Goal: Information Seeking & Learning: Learn about a topic

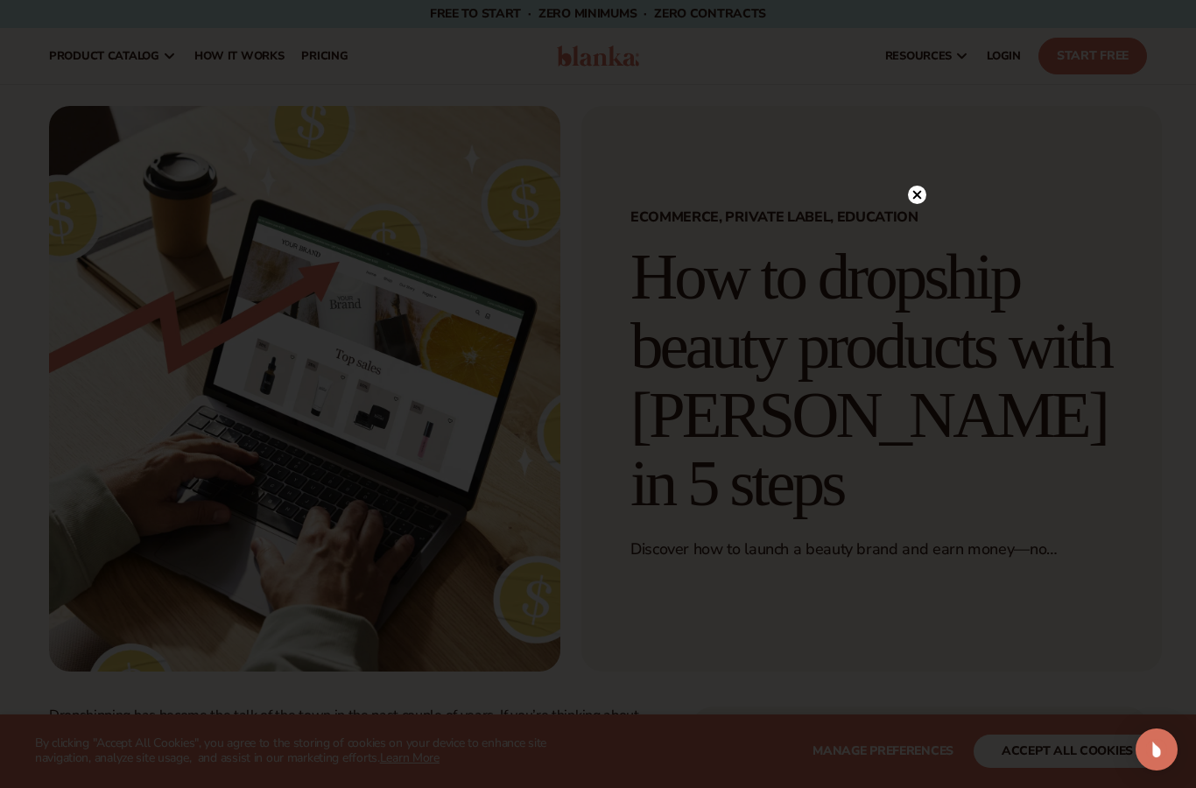
click at [922, 196] on circle at bounding box center [917, 195] width 18 height 18
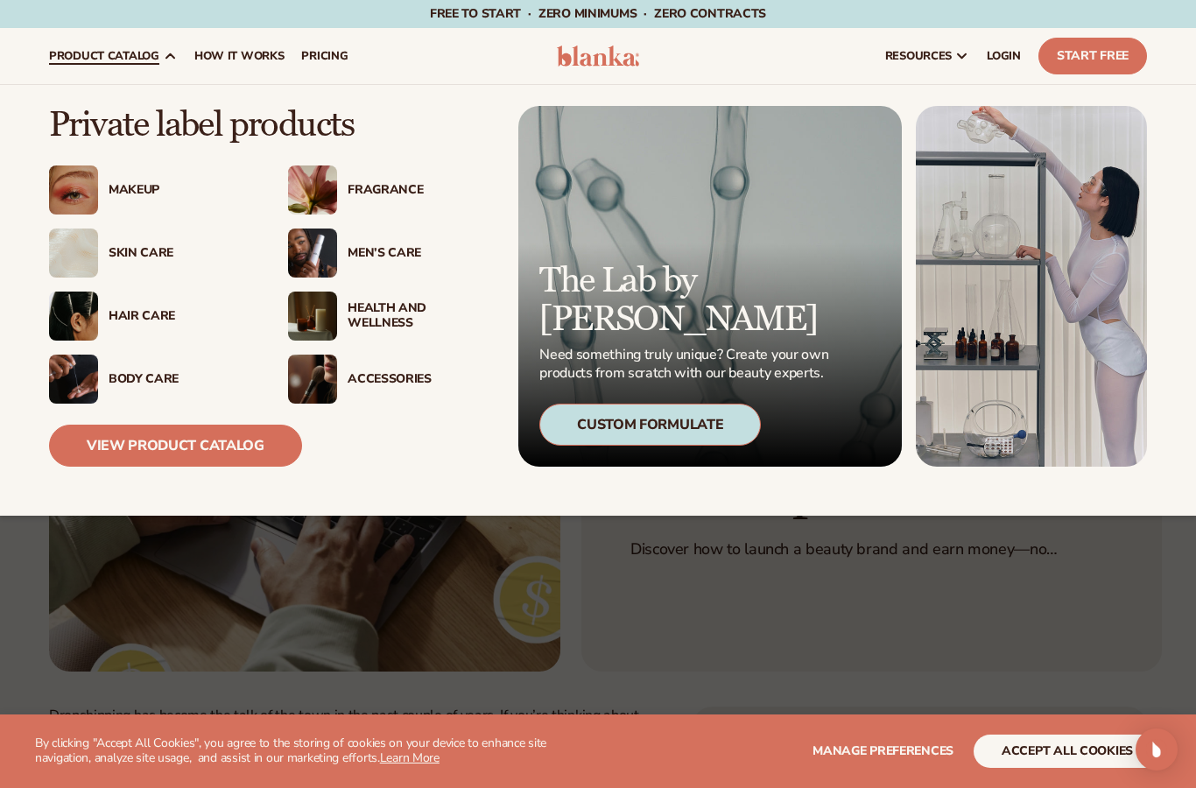
click at [116, 239] on div "Skin Care" at bounding box center [151, 252] width 204 height 49
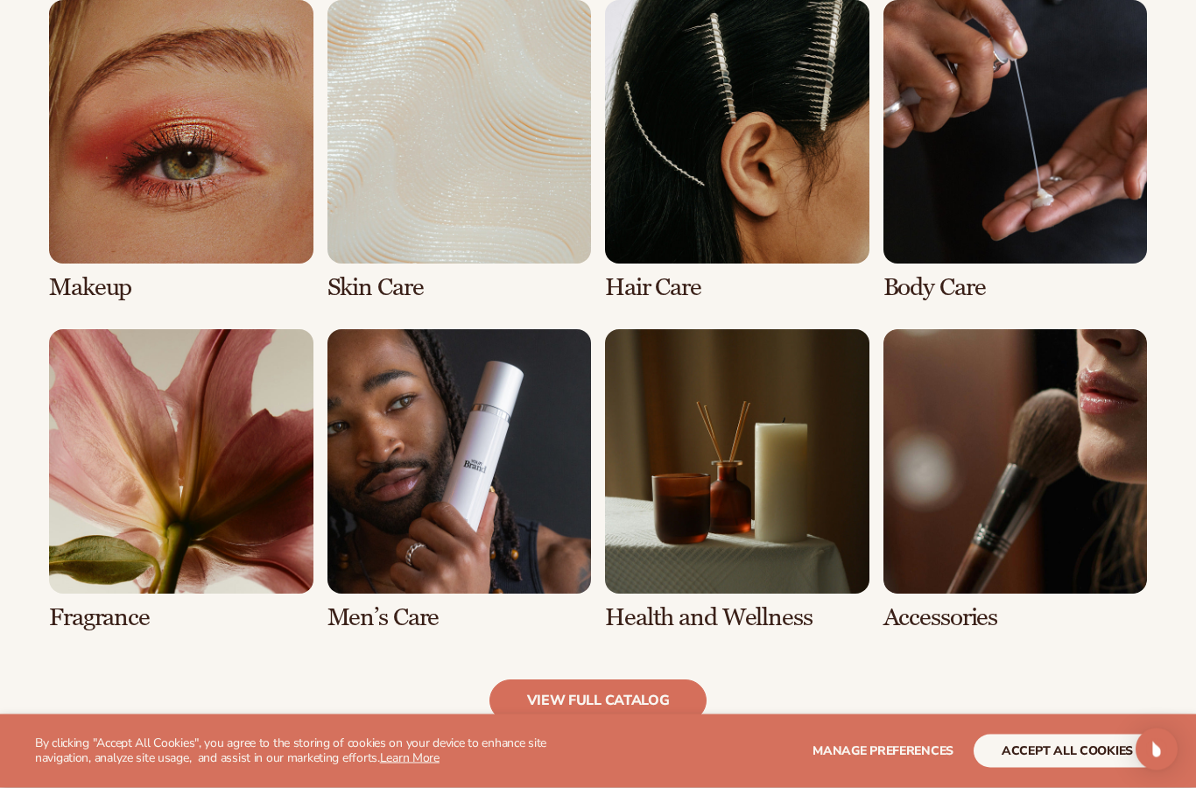
scroll to position [1304, 0]
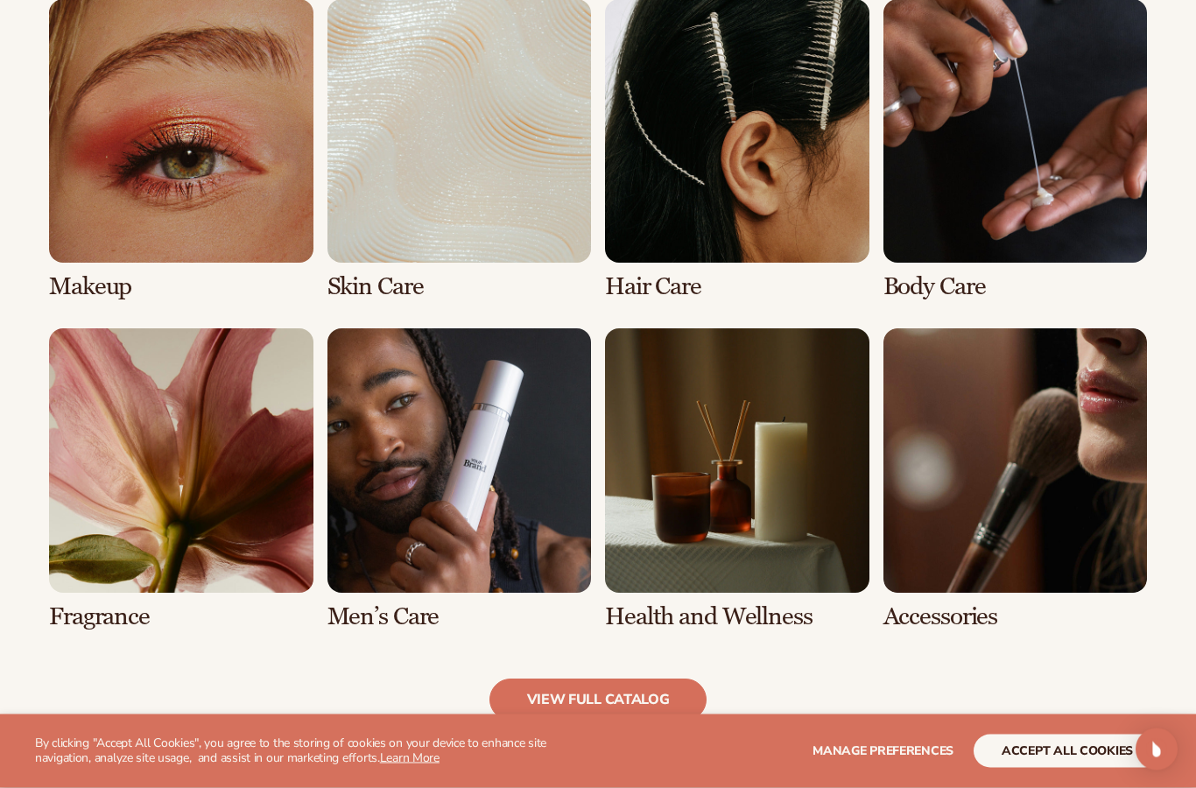
click at [404, 185] on link "2 / 8" at bounding box center [459, 150] width 264 height 301
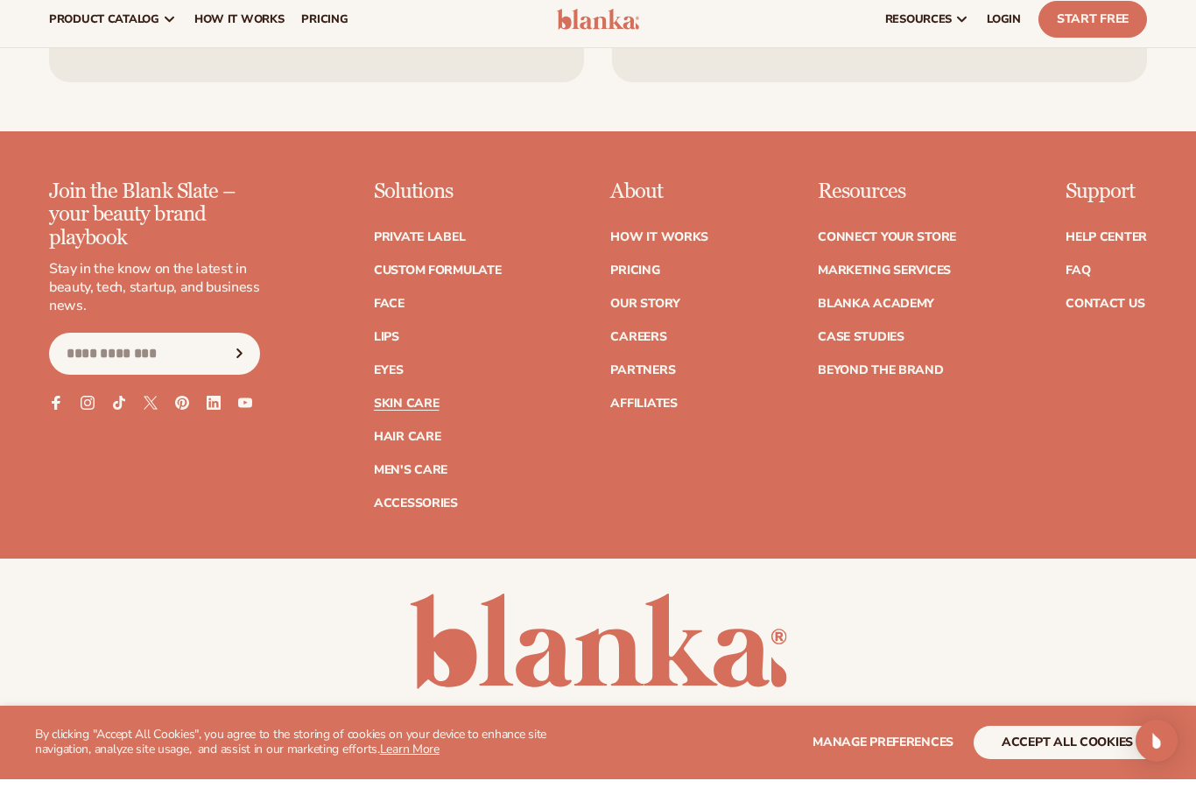
scroll to position [3341, 0]
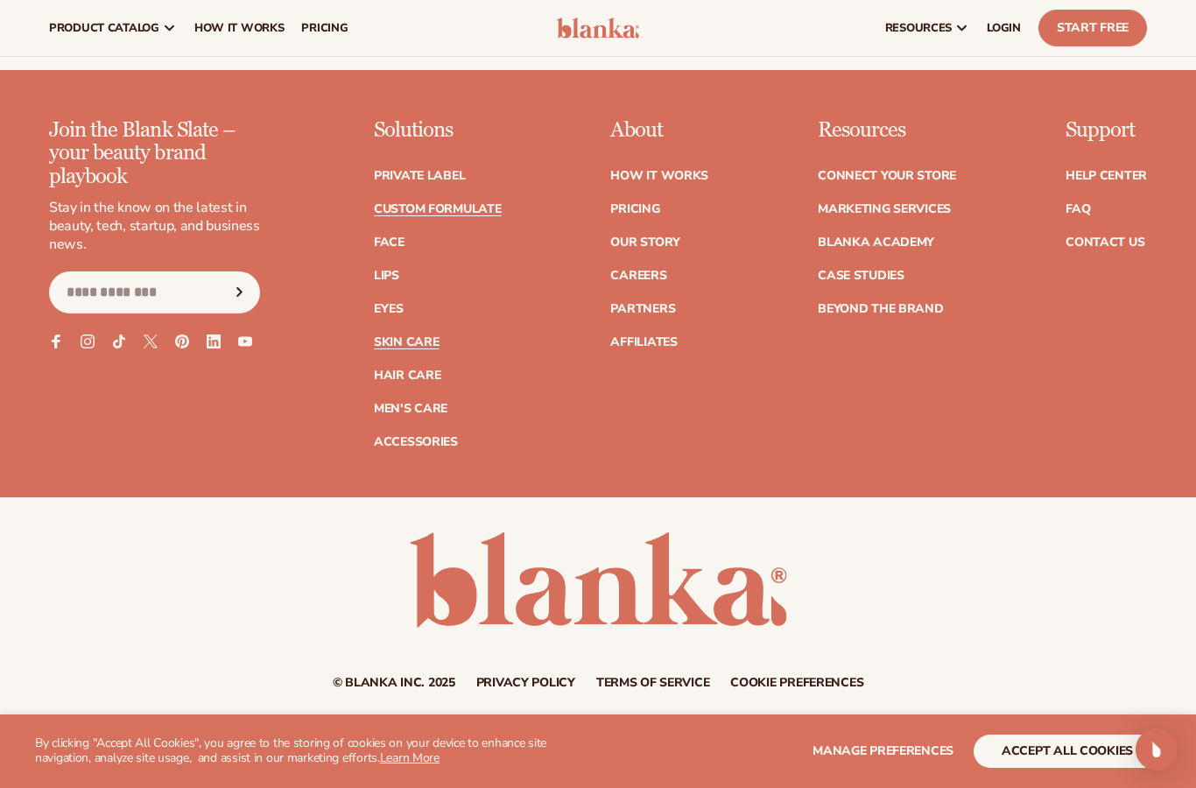
click at [430, 203] on link "Custom formulate" at bounding box center [438, 209] width 128 height 12
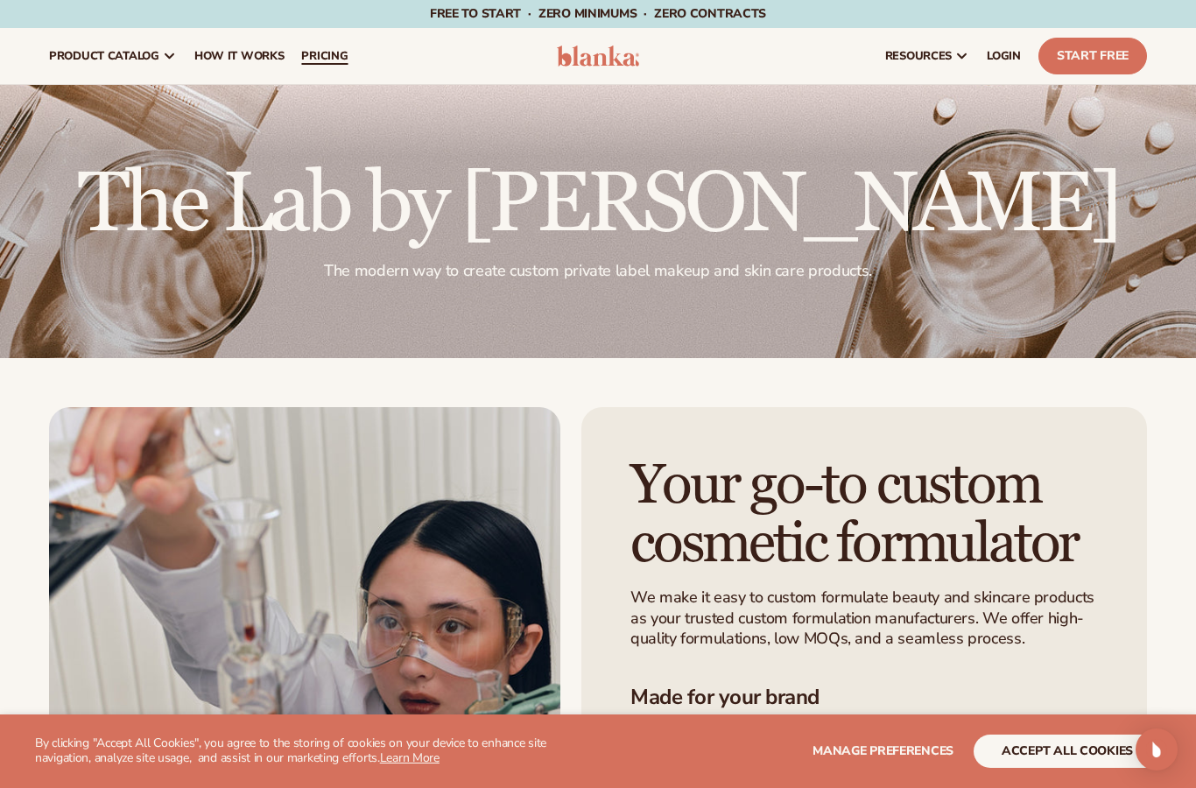
click at [333, 58] on span "pricing" at bounding box center [324, 56] width 46 height 14
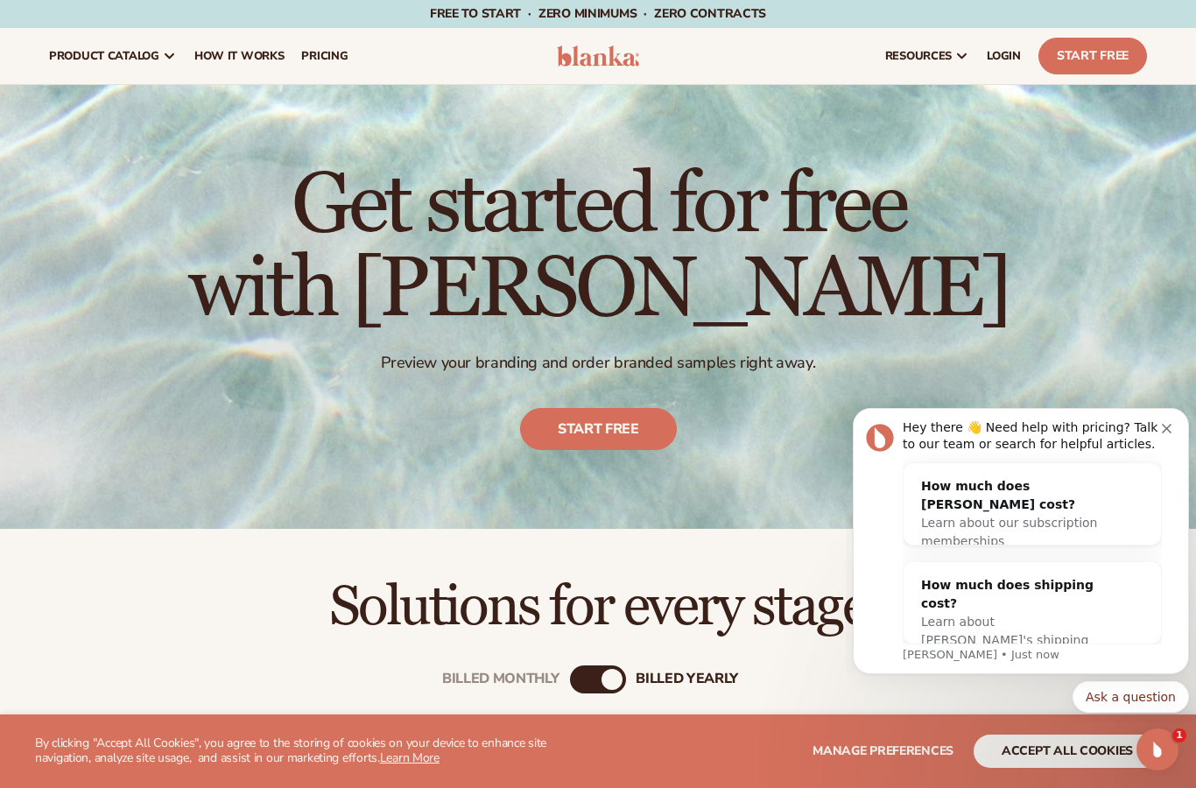
click at [1162, 423] on button "Dismiss notification" at bounding box center [1168, 426] width 14 height 14
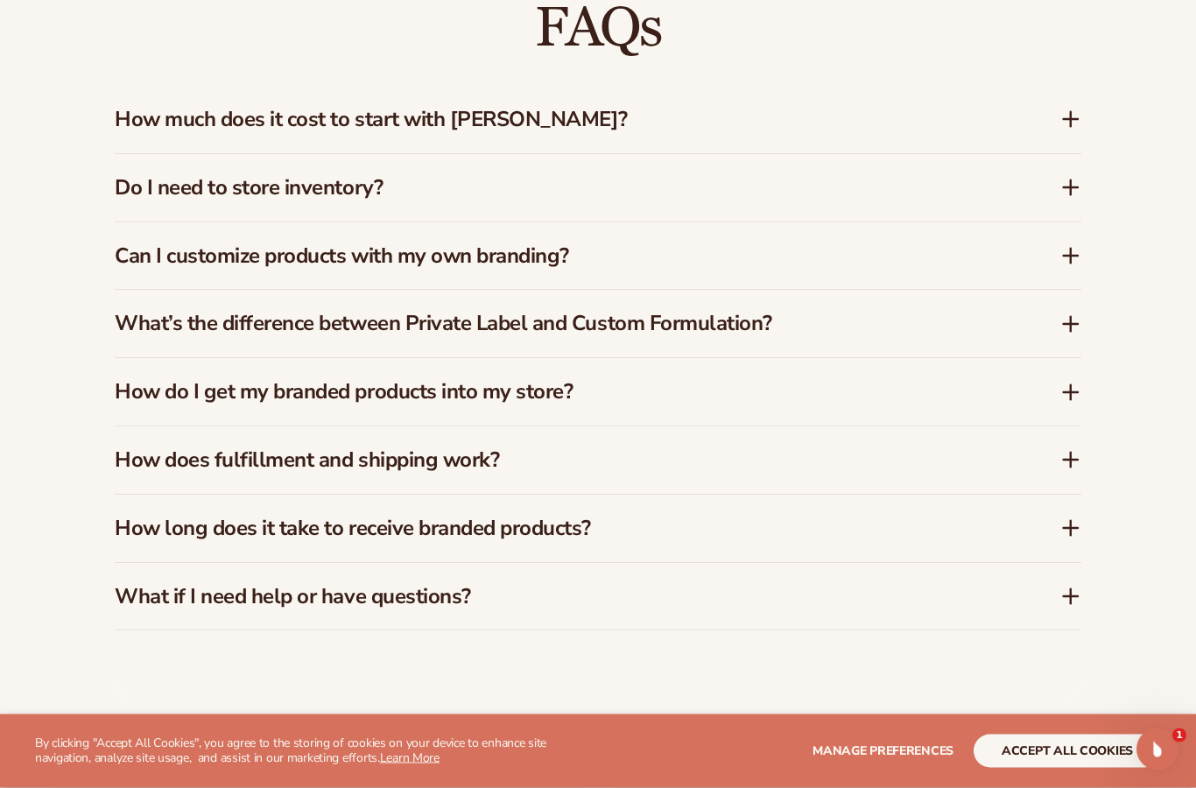
scroll to position [2528, 0]
click at [1064, 245] on icon at bounding box center [1070, 255] width 21 height 21
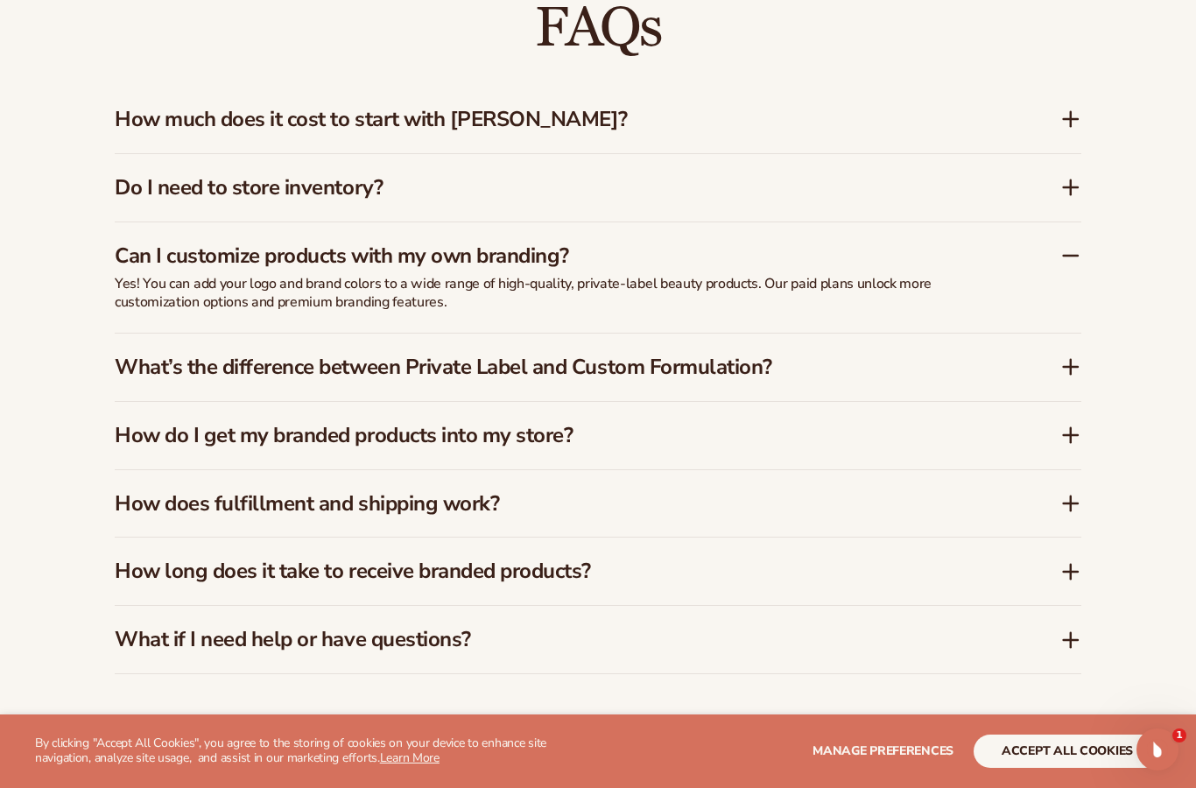
click at [1069, 356] on icon at bounding box center [1070, 366] width 21 height 21
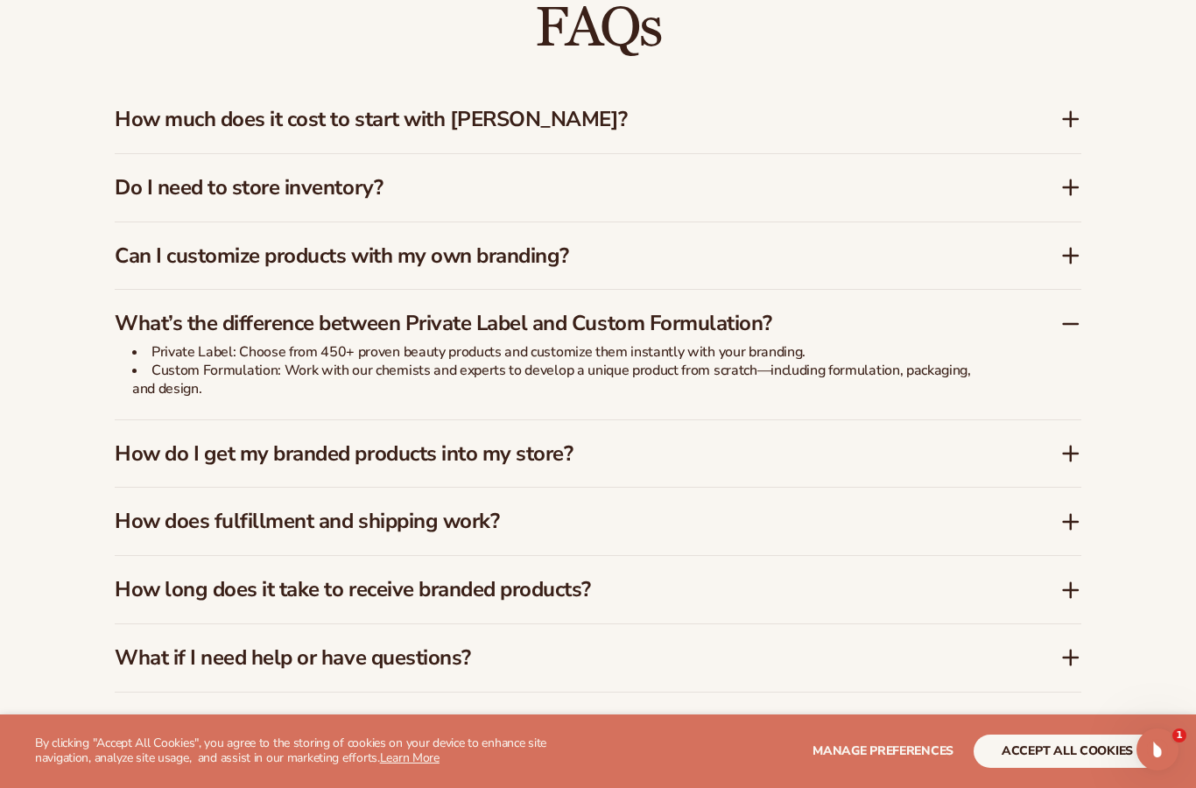
click at [1072, 443] on icon at bounding box center [1070, 453] width 21 height 21
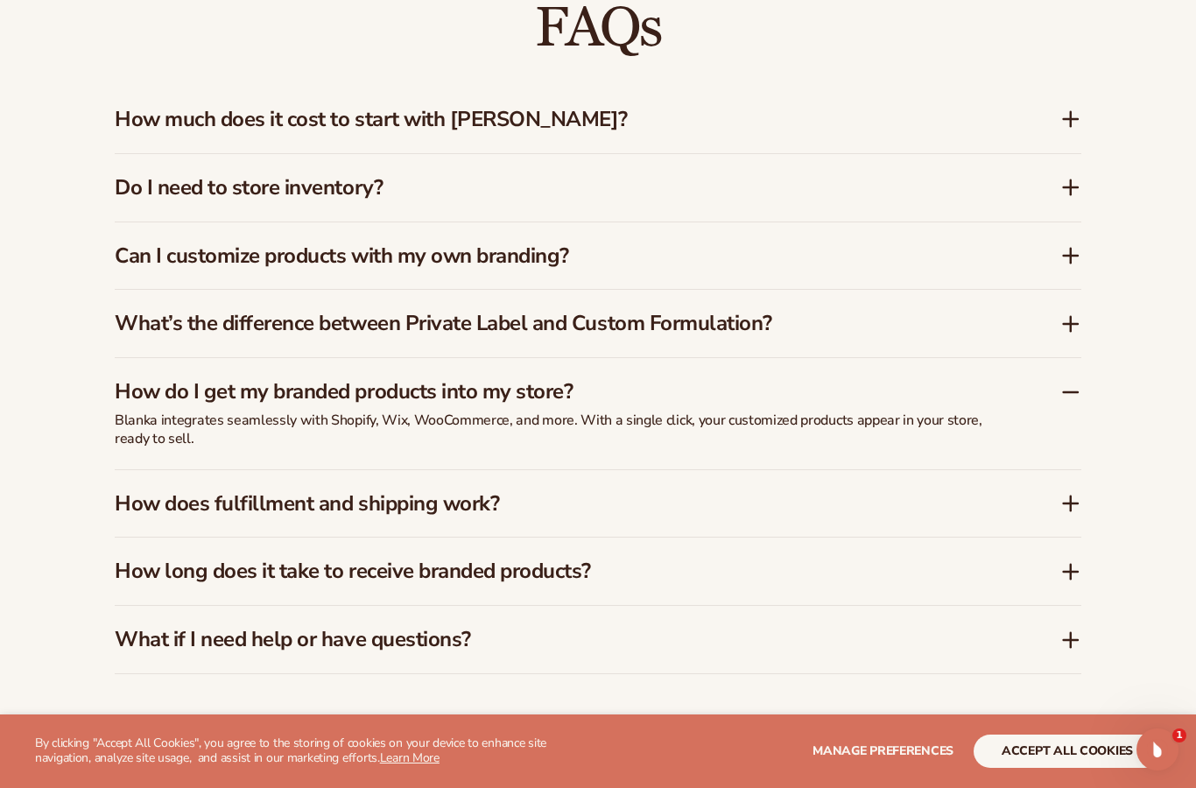
click at [1077, 503] on icon at bounding box center [1070, 503] width 14 height 0
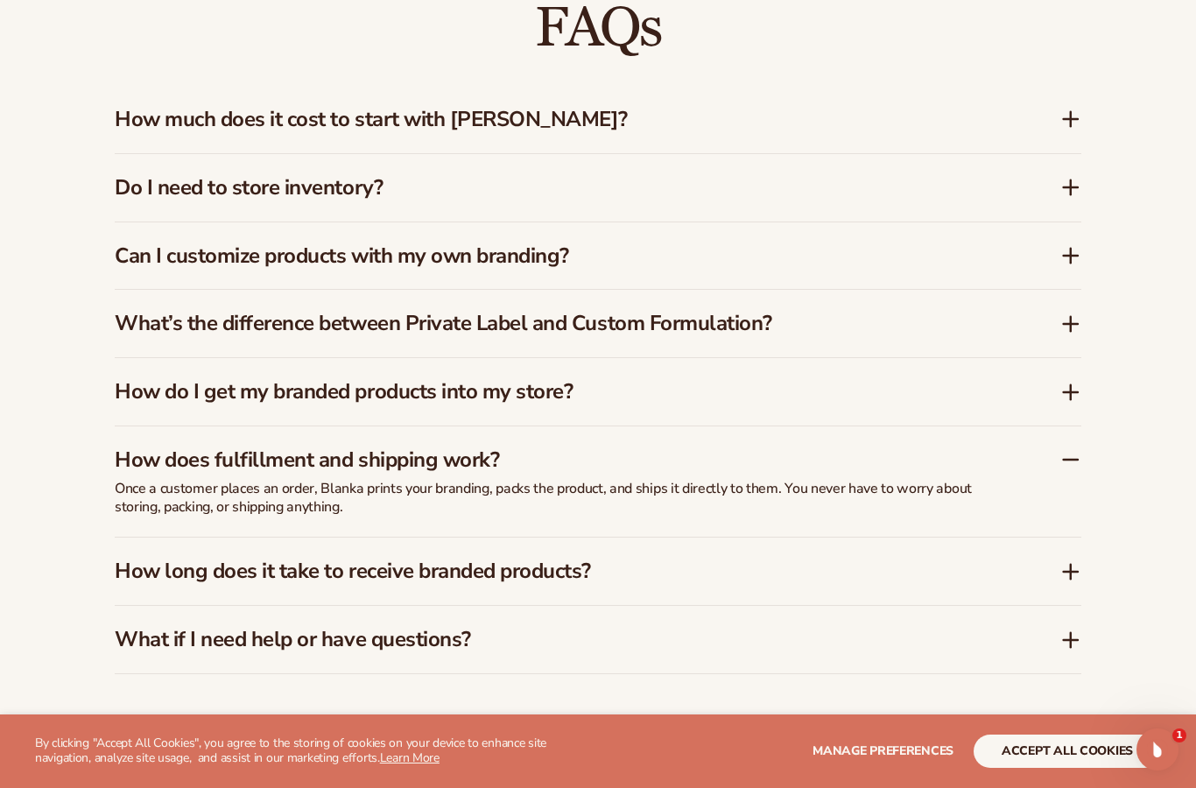
click at [1080, 561] on icon at bounding box center [1070, 571] width 21 height 21
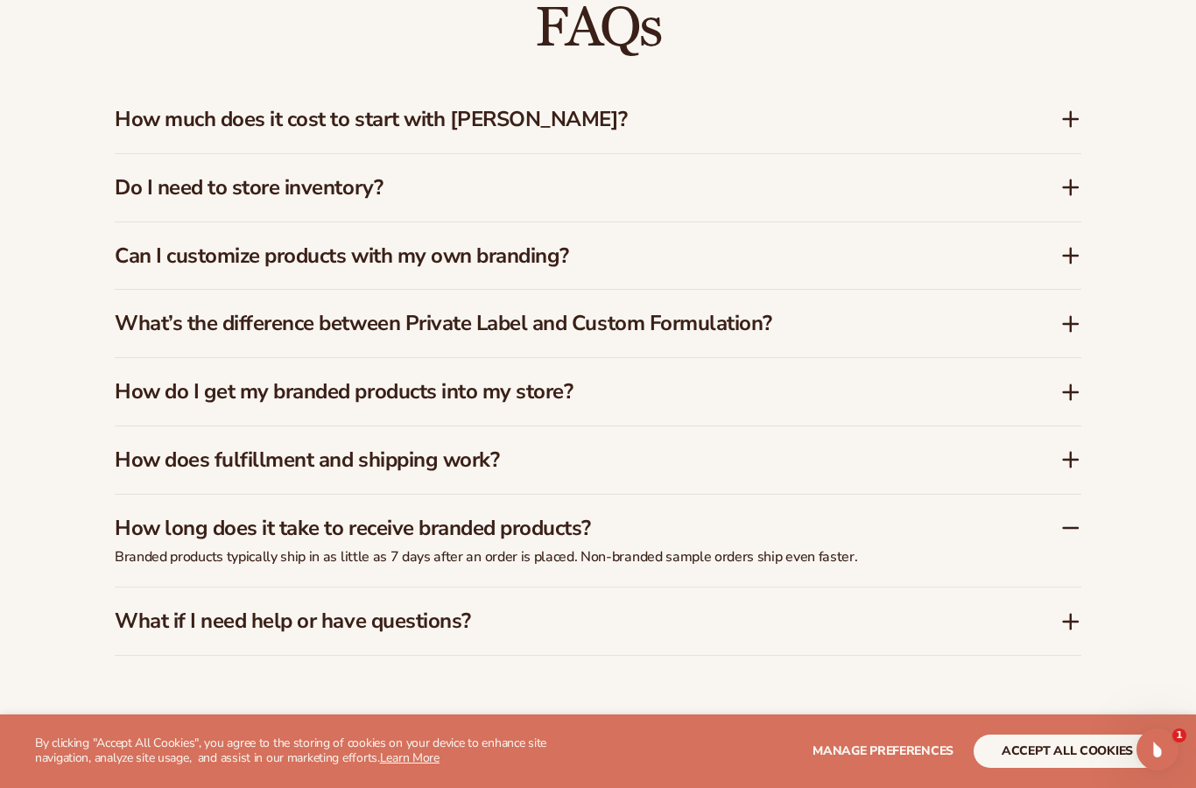
click at [1082, 589] on div "FAQs How much does it cost to start with Blanka? Blanka offers a free plan so y…" at bounding box center [598, 327] width 1064 height 797
click at [1077, 611] on icon at bounding box center [1070, 621] width 21 height 21
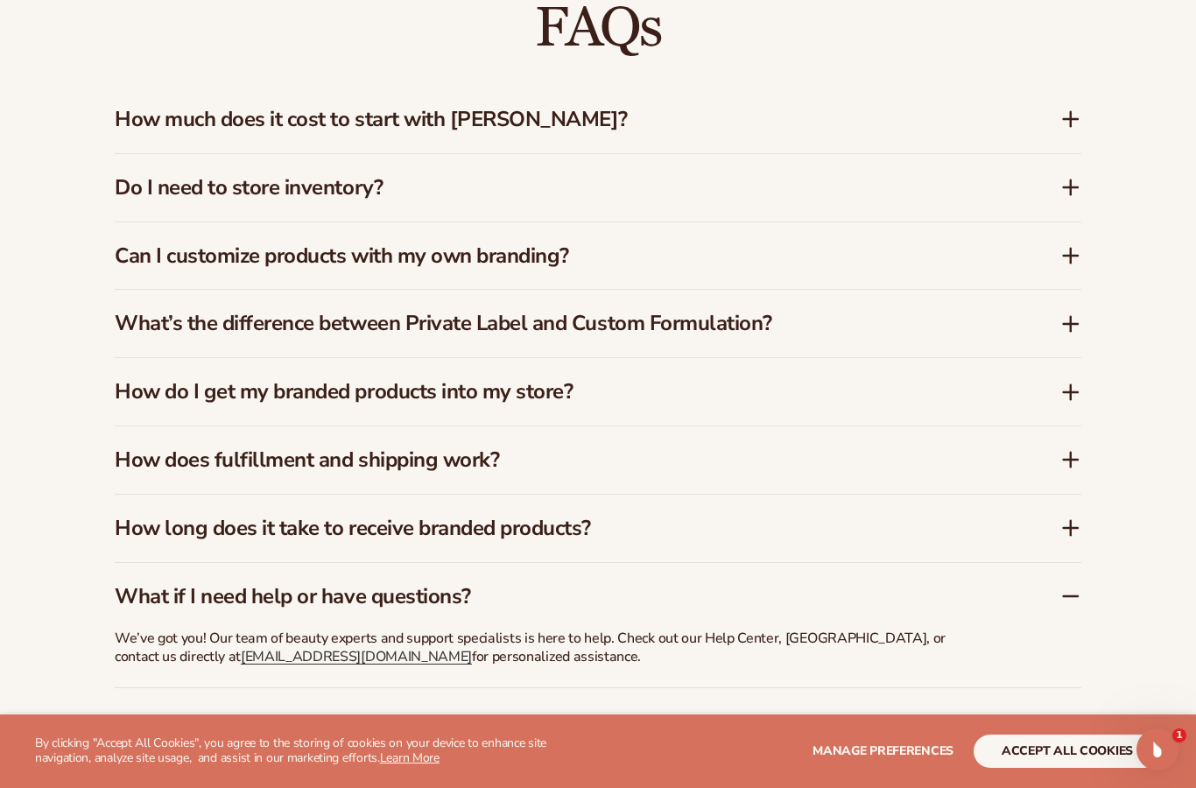
click at [1073, 245] on icon at bounding box center [1070, 255] width 21 height 21
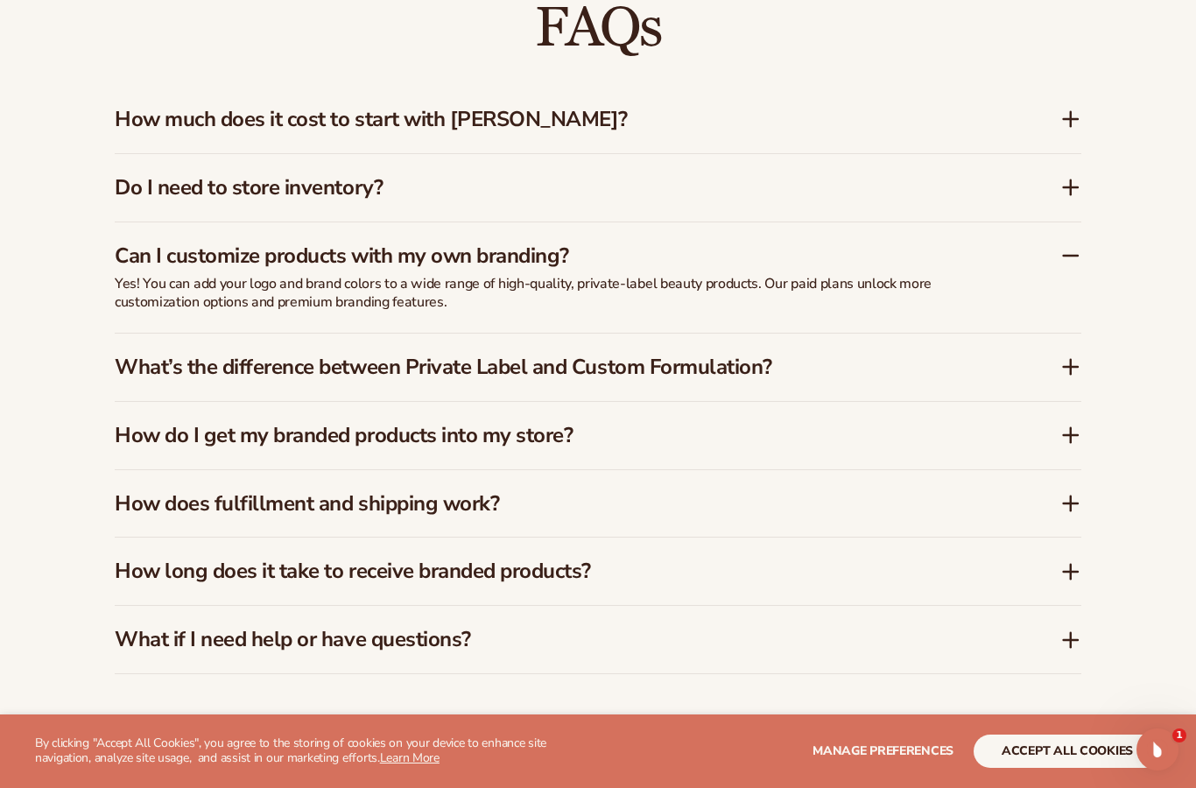
click at [1063, 177] on icon at bounding box center [1070, 187] width 21 height 21
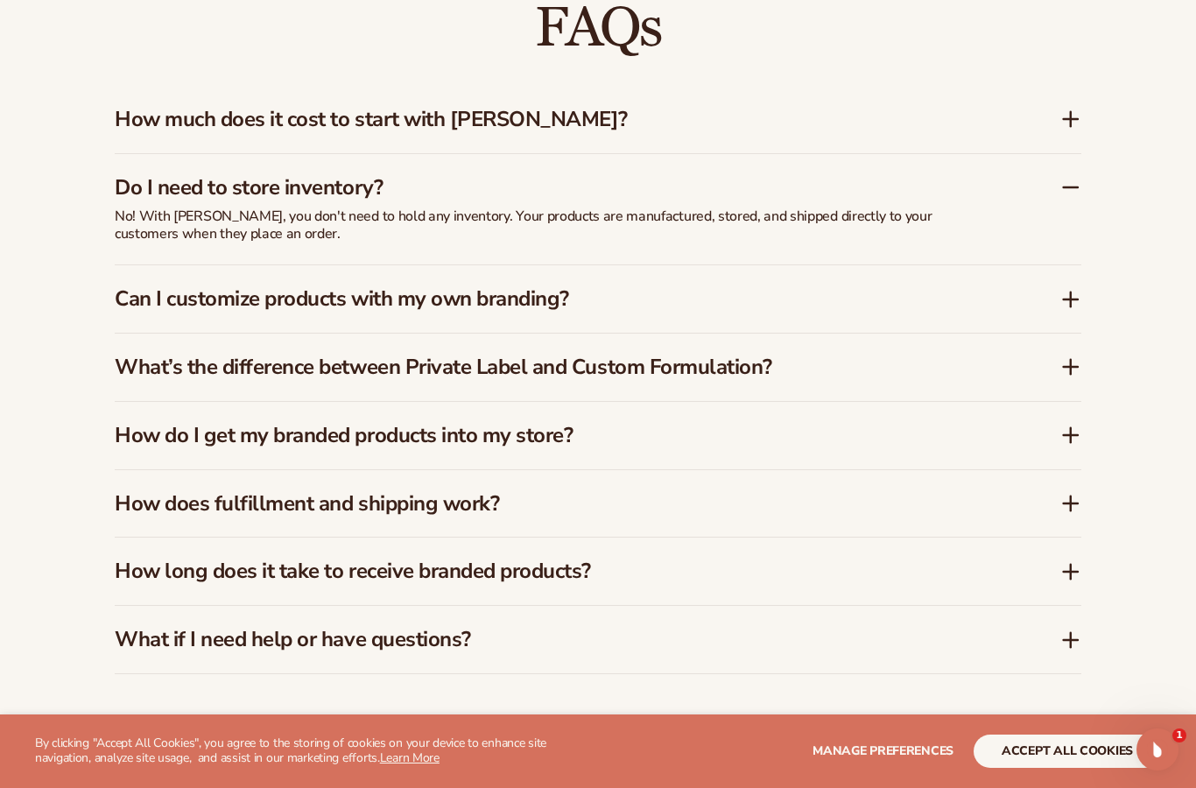
click at [1070, 112] on icon at bounding box center [1070, 119] width 0 height 14
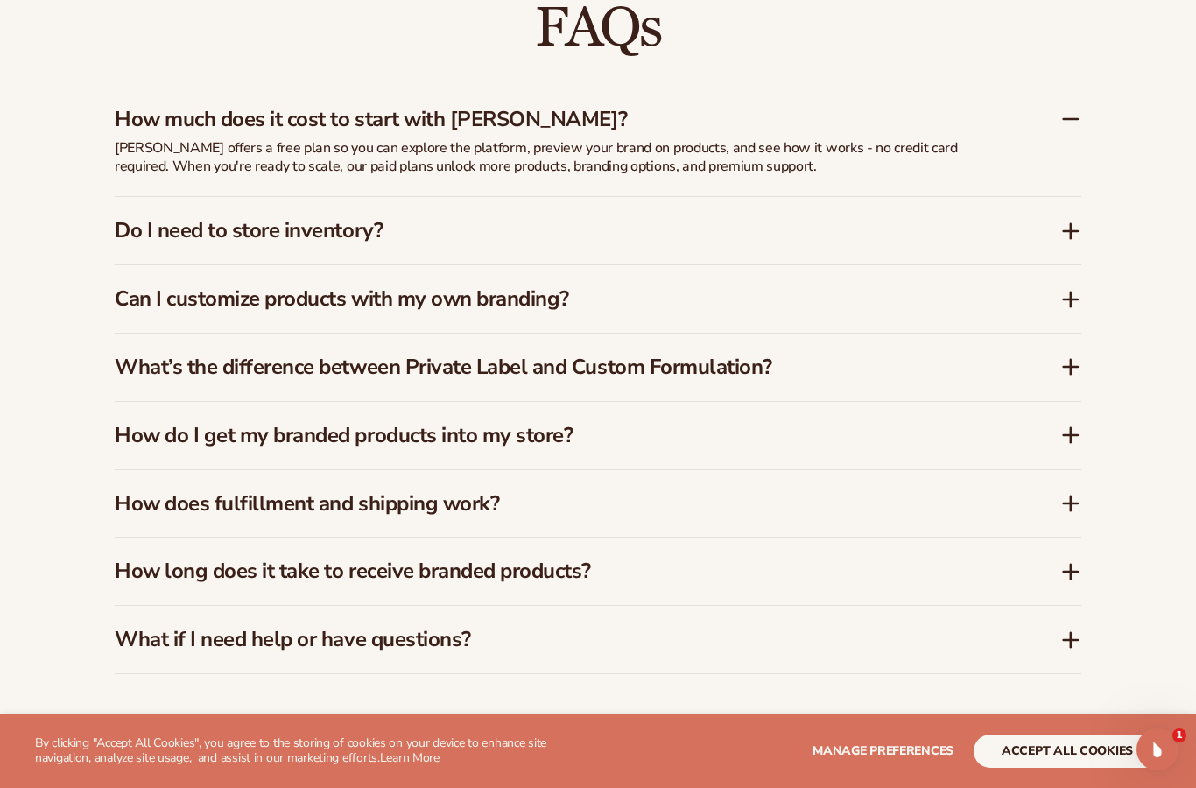
click at [1031, 768] on button "accept all cookies" at bounding box center [1066, 750] width 187 height 33
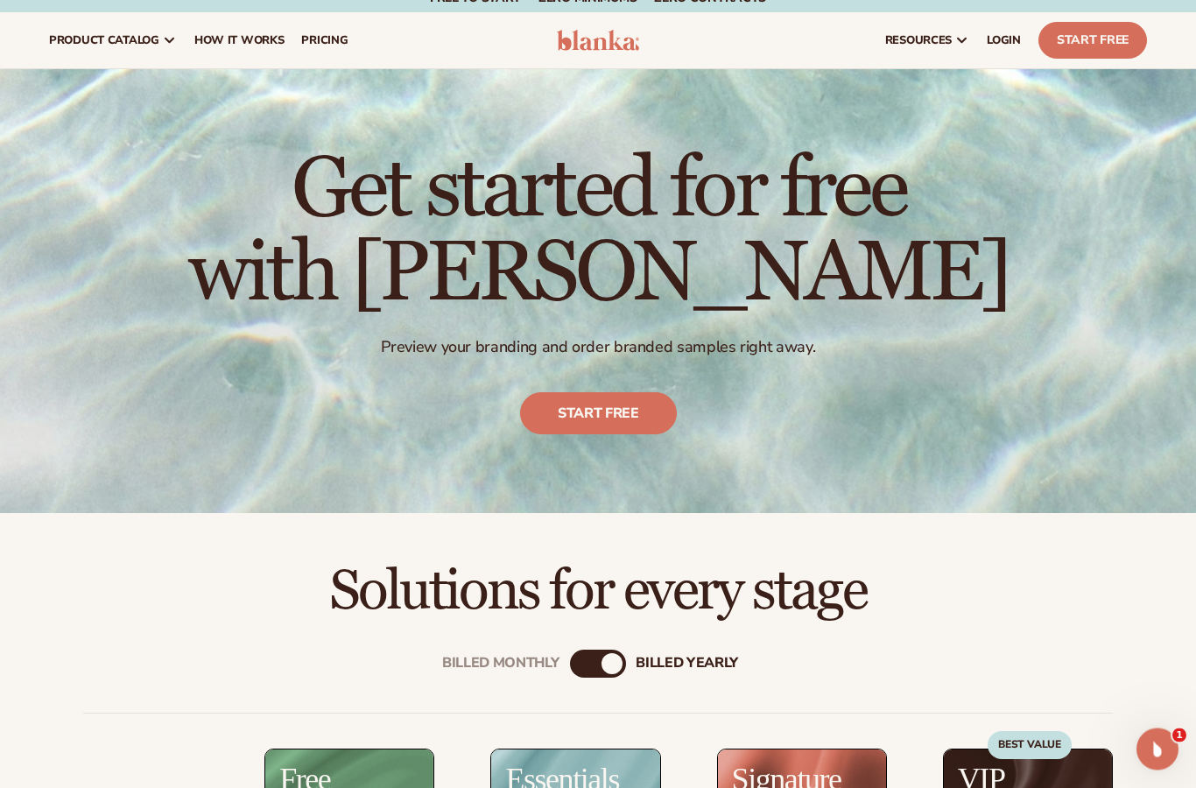
scroll to position [0, 0]
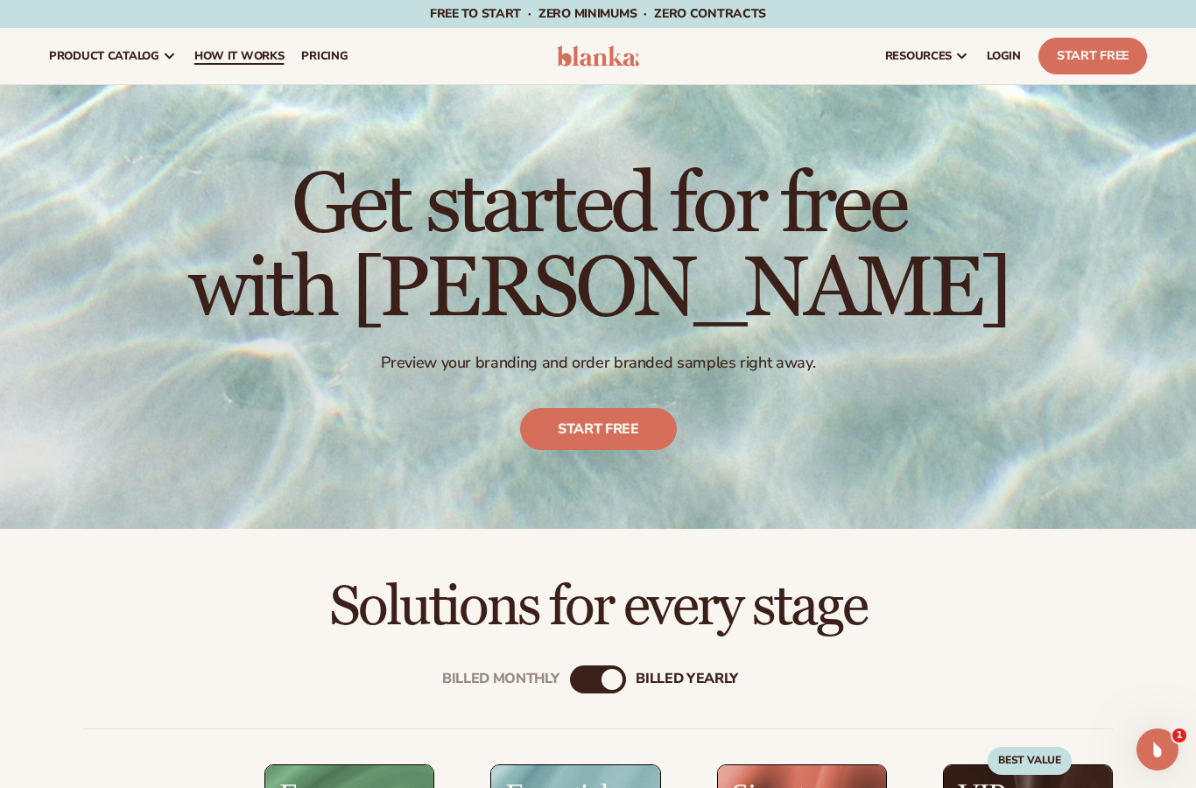
click at [245, 50] on span "How It Works" at bounding box center [239, 56] width 90 height 14
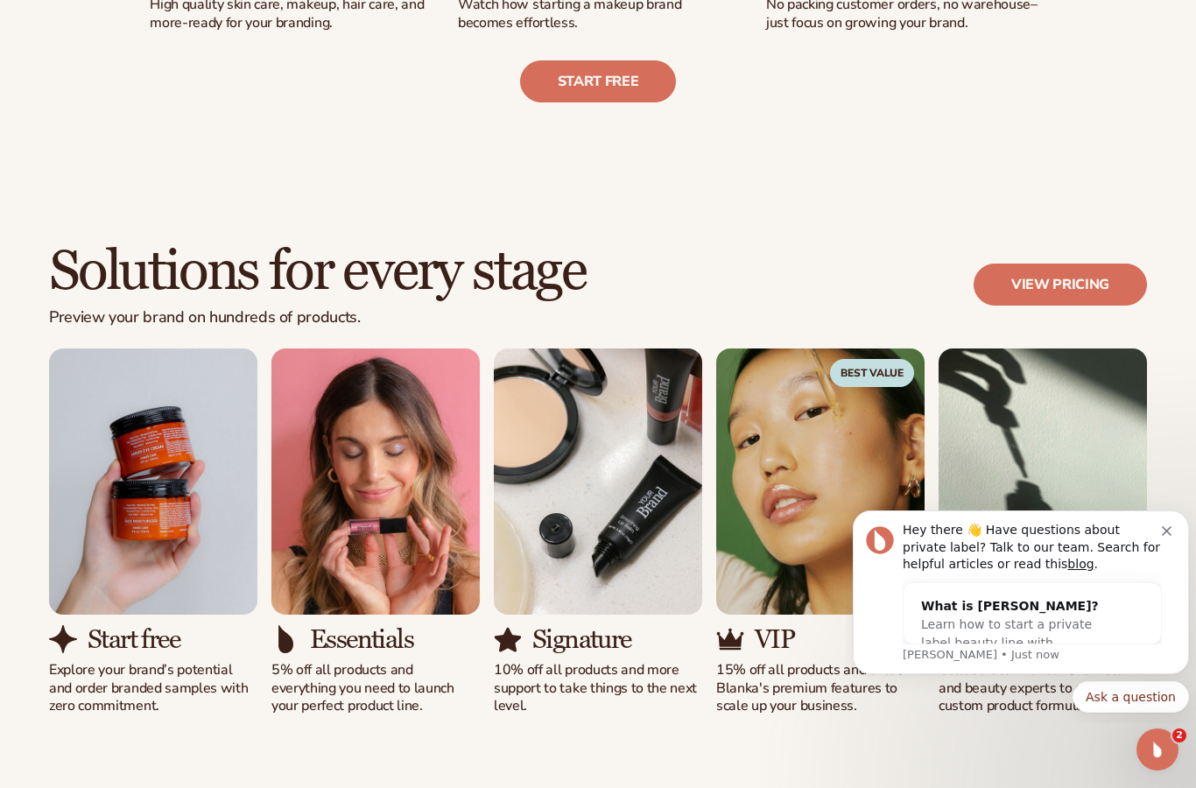
click at [1164, 530] on icon "Dismiss notification" at bounding box center [1166, 531] width 10 height 10
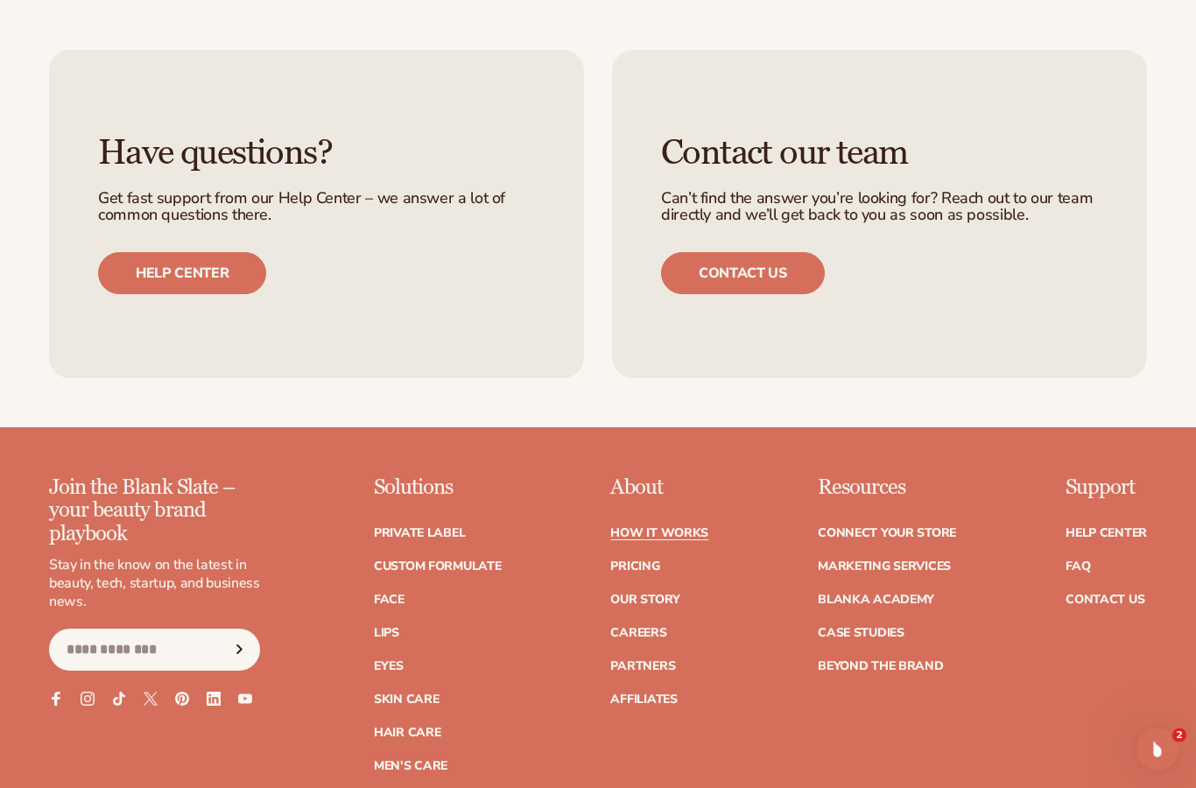
scroll to position [3513, 0]
click at [855, 527] on link "Connect your store" at bounding box center [887, 533] width 138 height 12
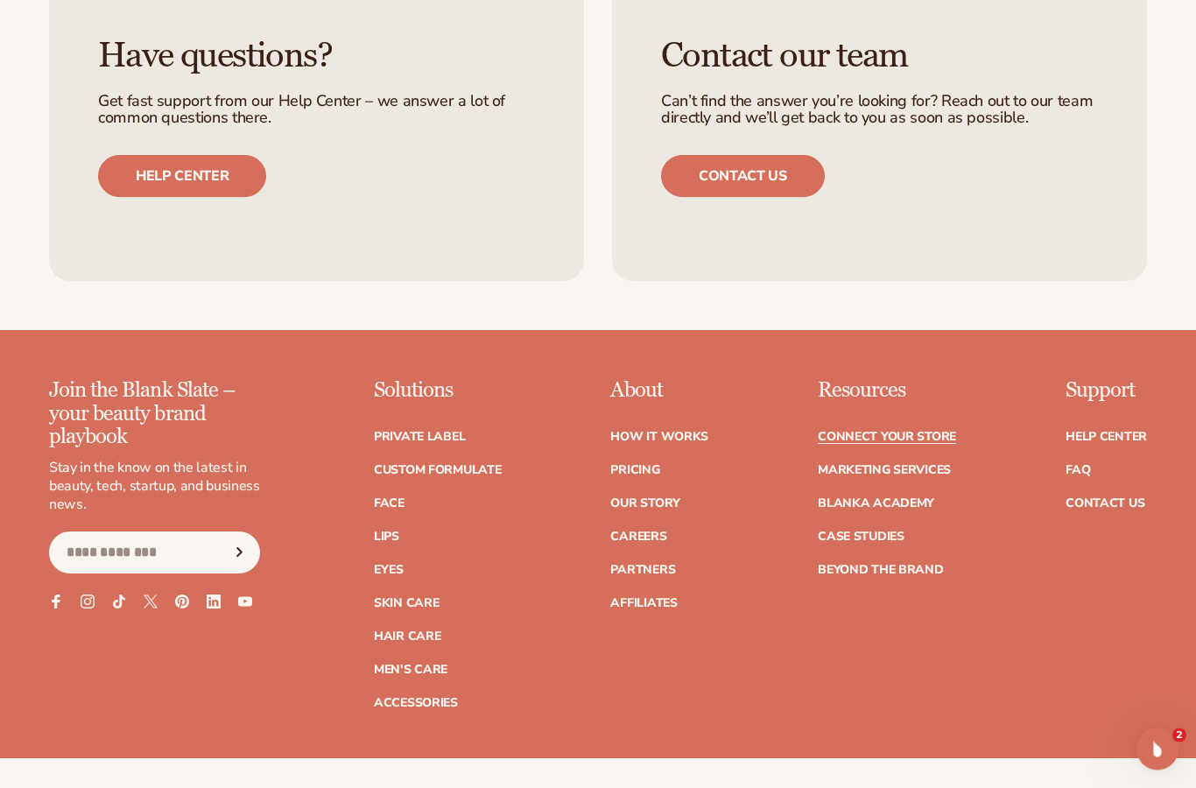
scroll to position [2007, 0]
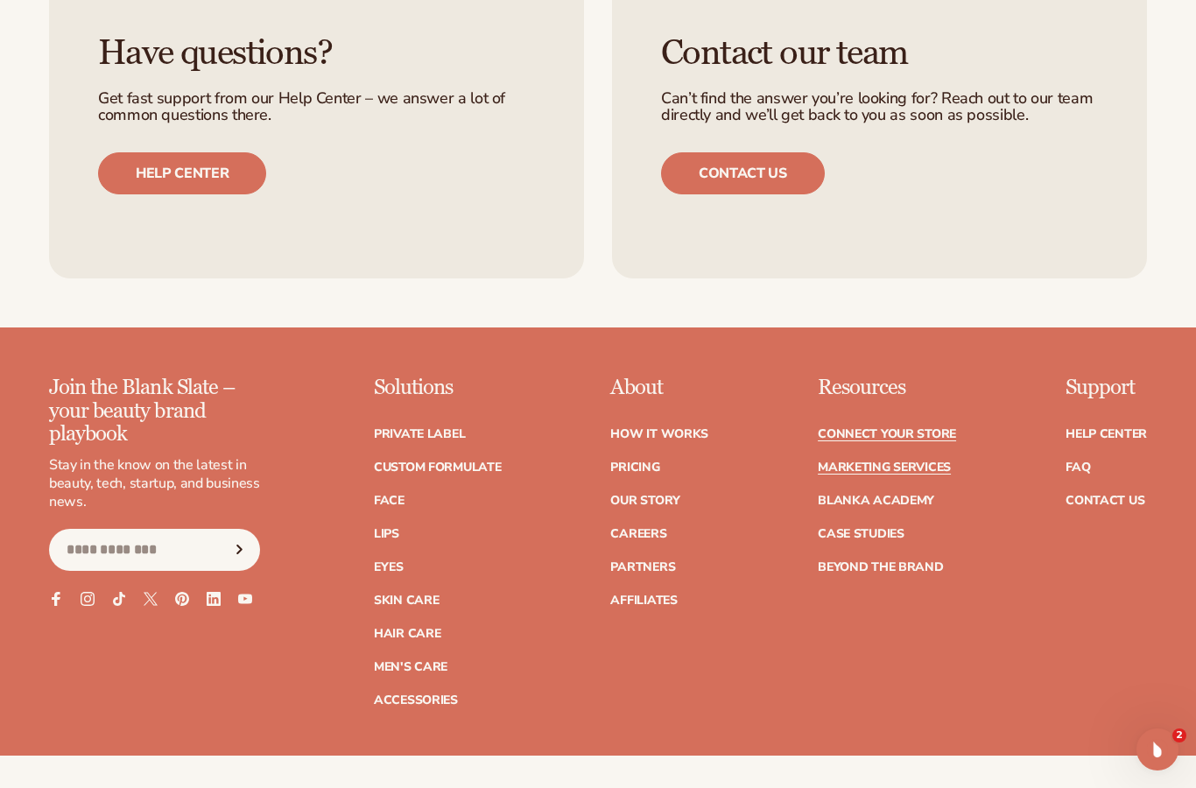
click at [867, 465] on link "Marketing services" at bounding box center [884, 467] width 133 height 12
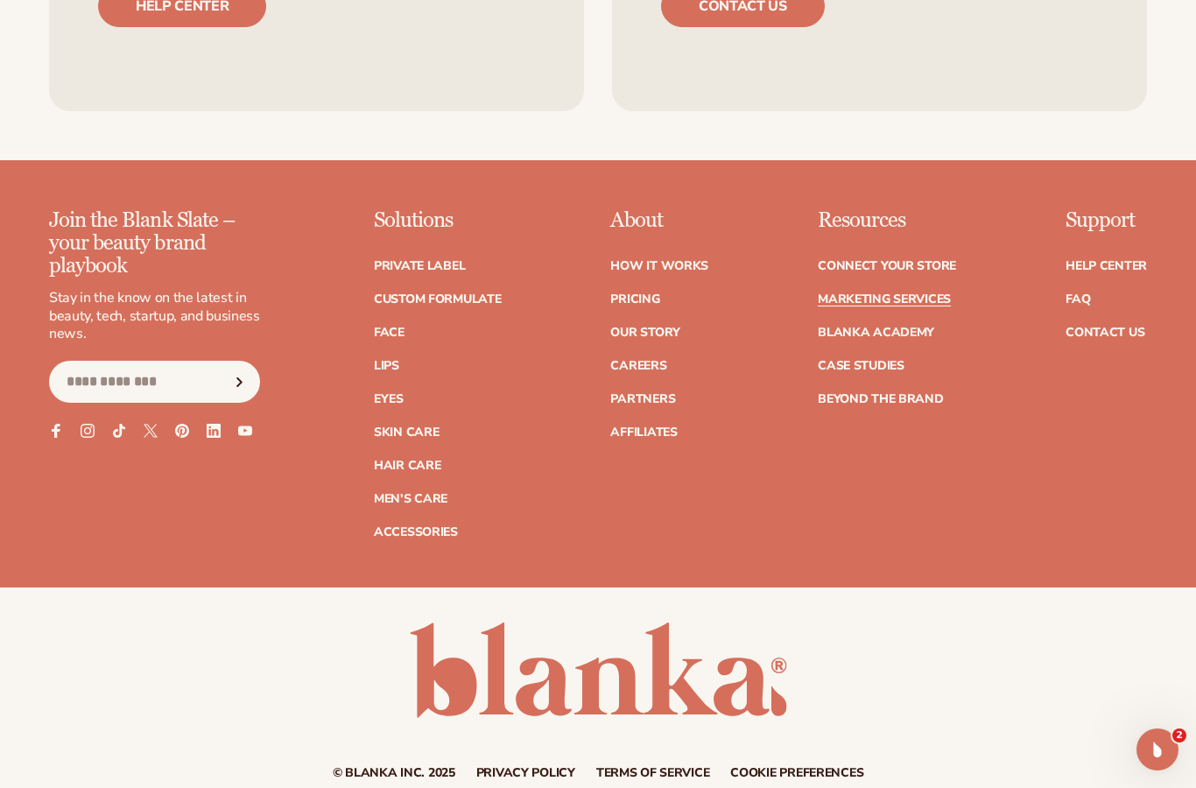
scroll to position [3744, 0]
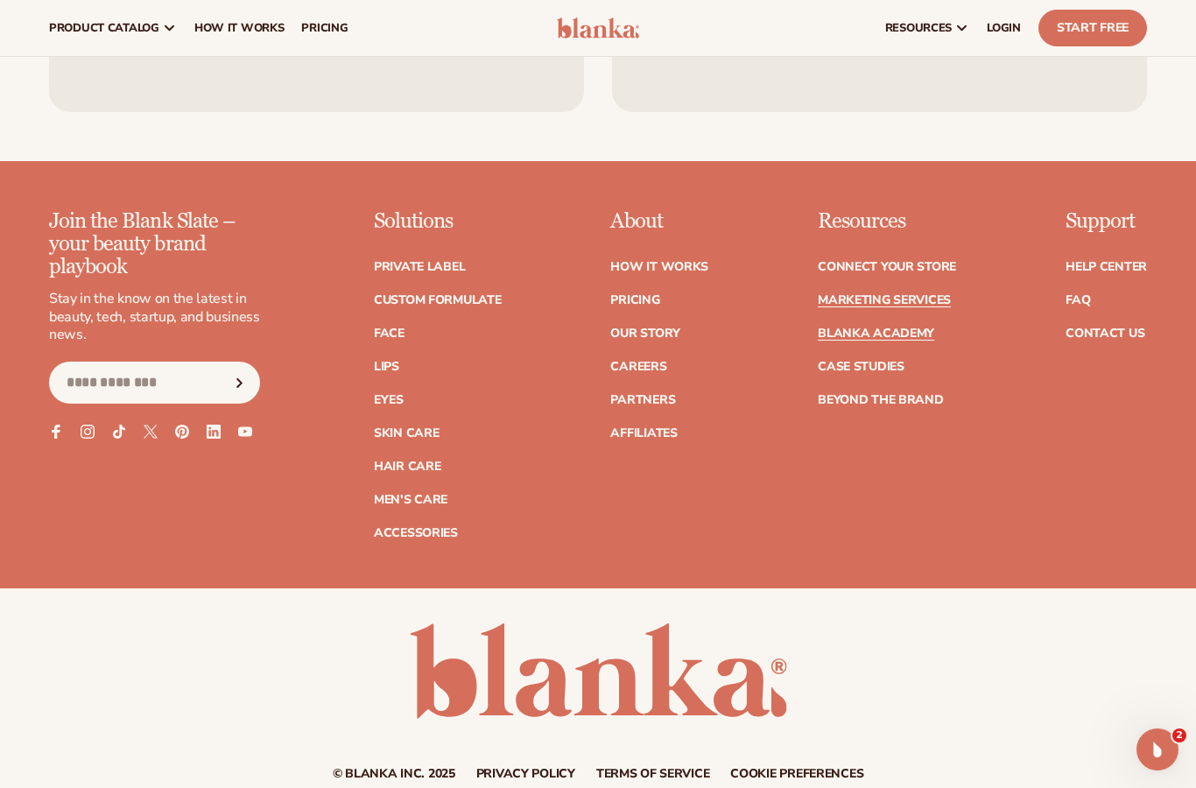
click at [890, 327] on link "Blanka Academy" at bounding box center [876, 333] width 116 height 12
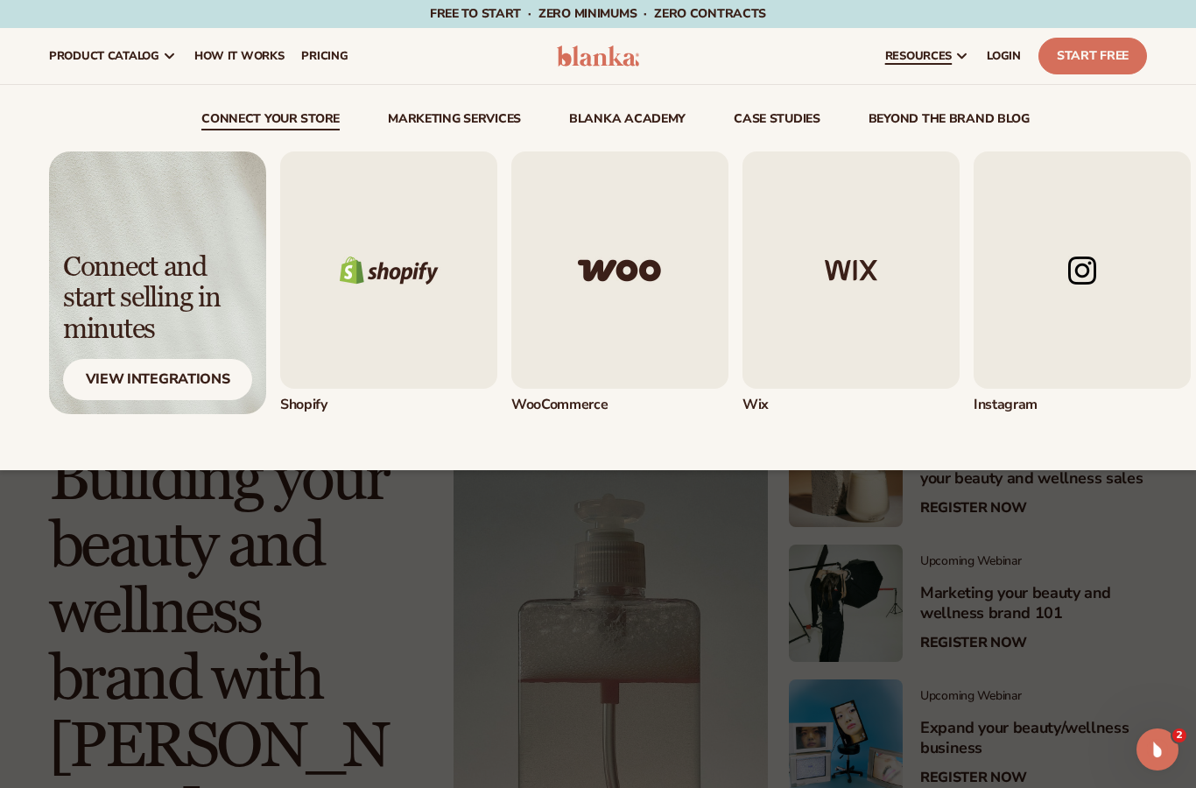
scroll to position [32, 0]
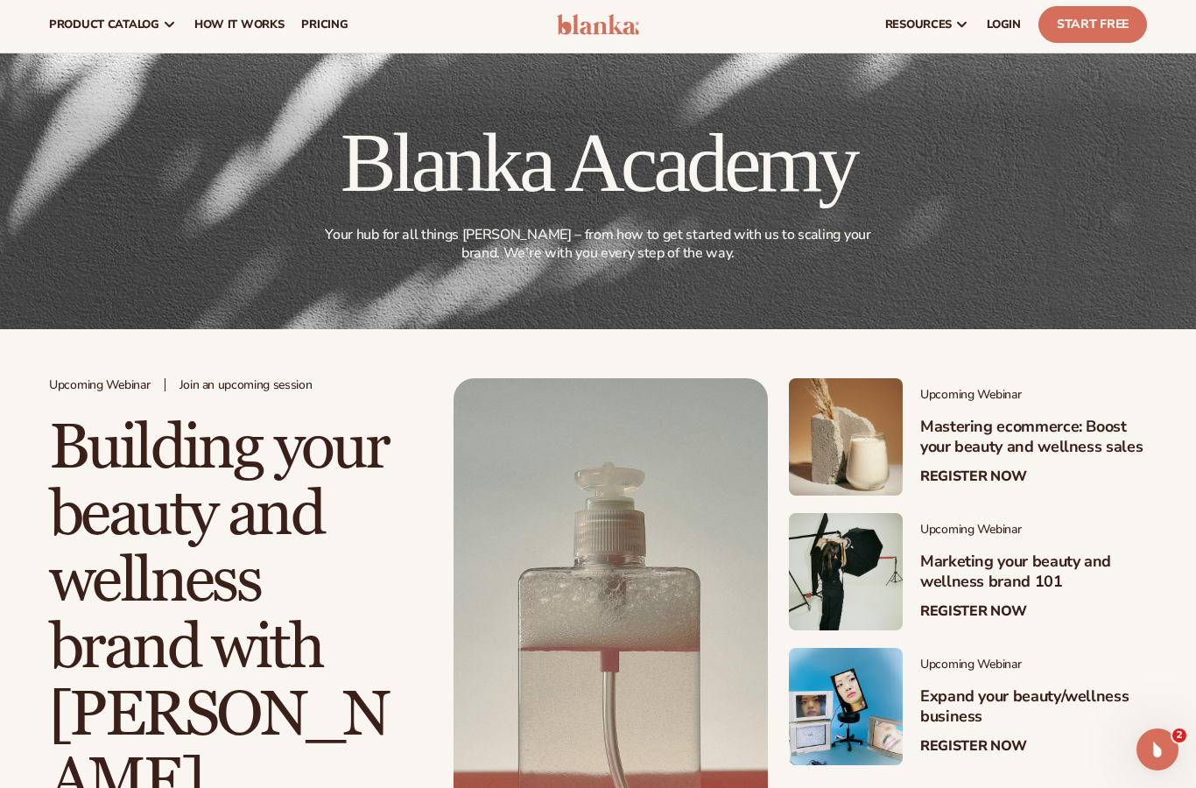
click at [1144, 544] on div "Upcoming Webinar Marketing your beauty and wellness brand 101 Register Now" at bounding box center [1024, 571] width 244 height 117
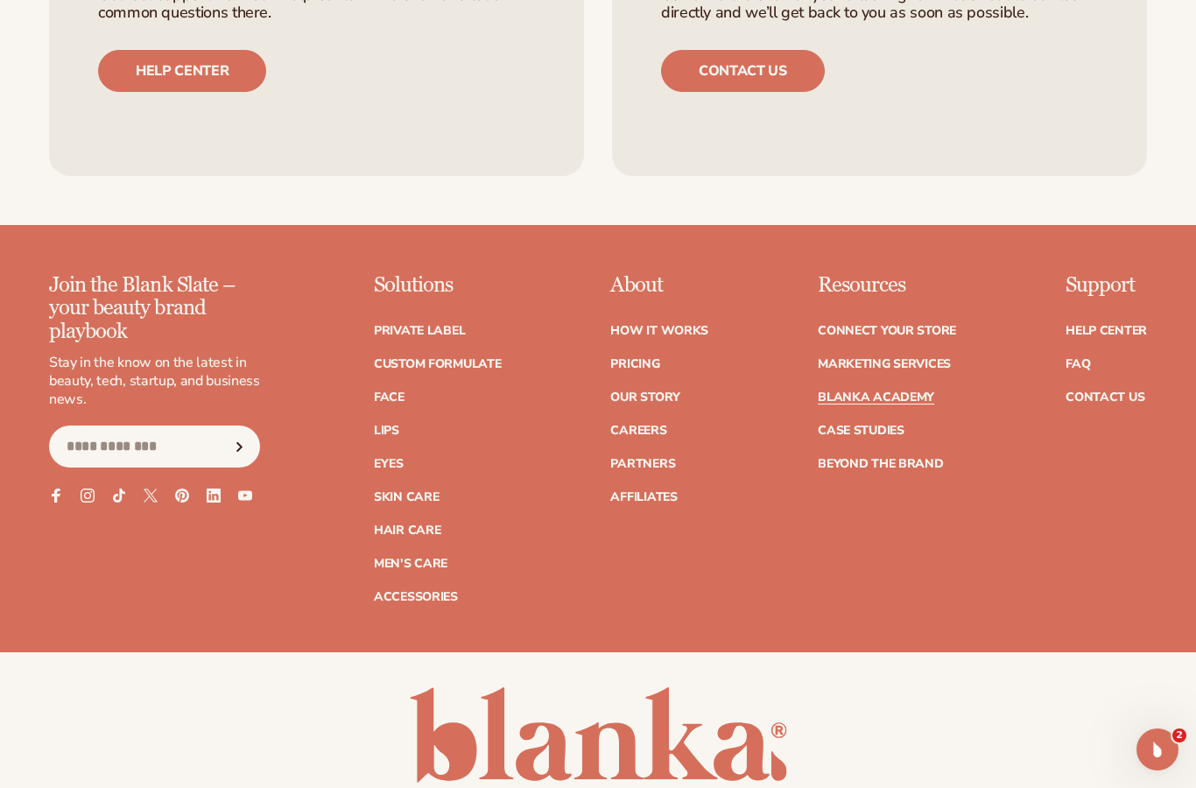
scroll to position [3330, 0]
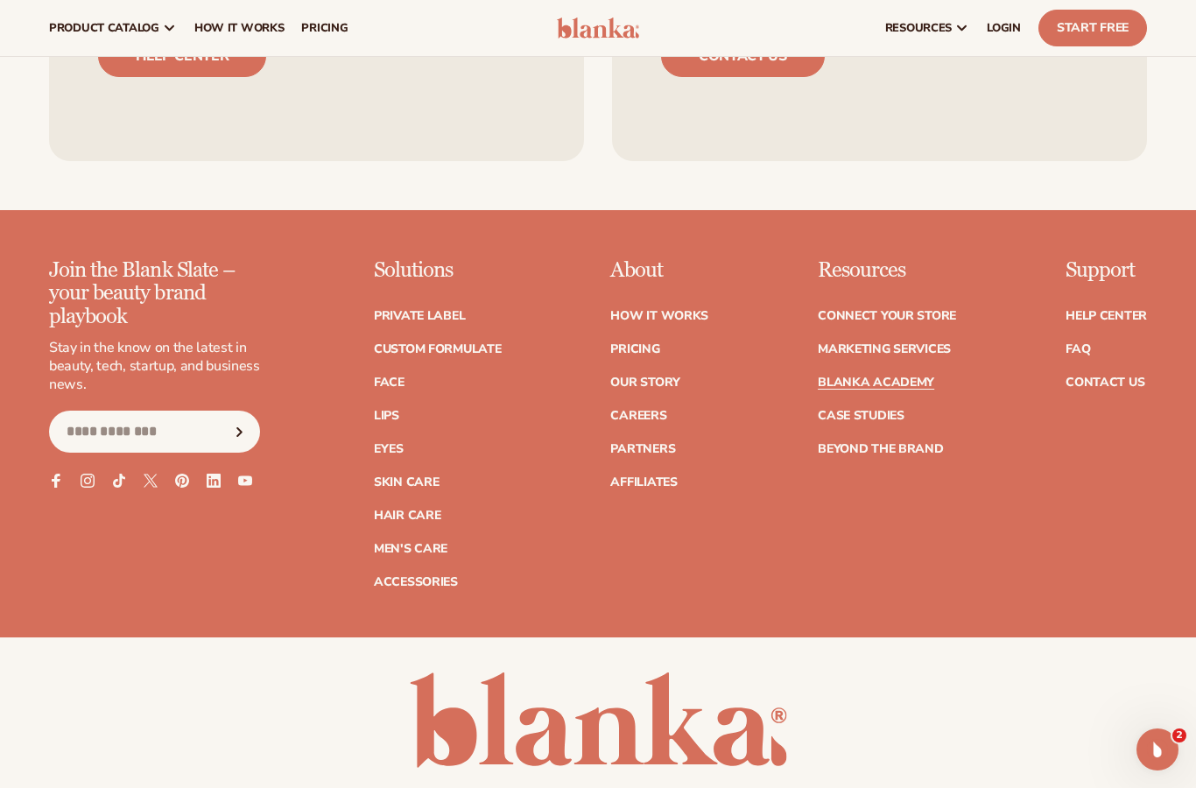
click at [877, 410] on link "Case Studies" at bounding box center [861, 416] width 87 height 12
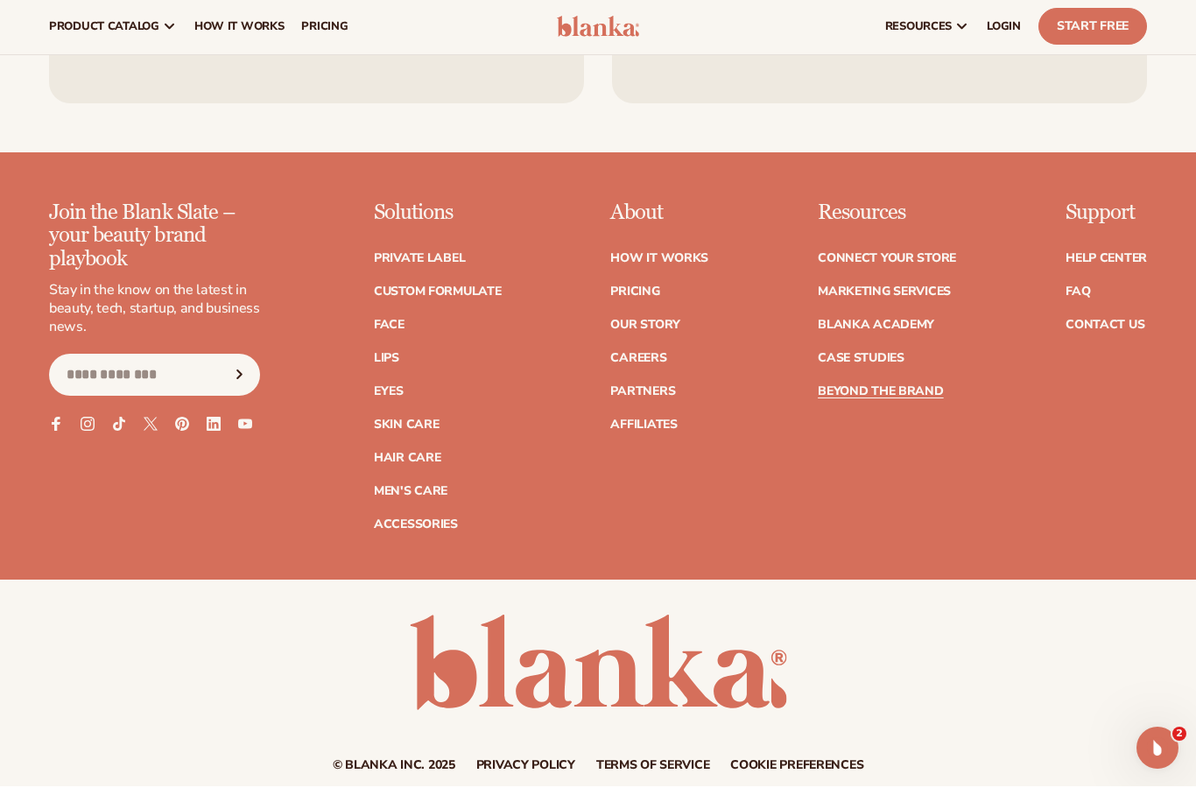
scroll to position [2860, 0]
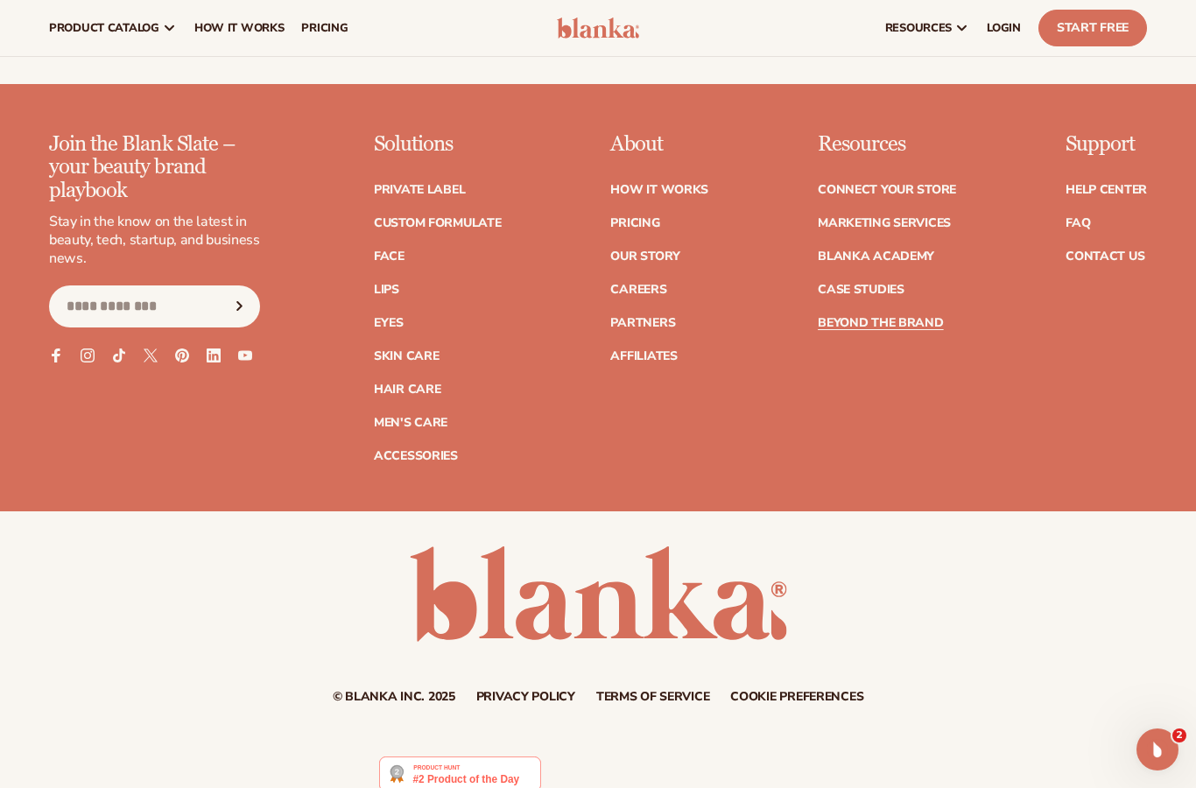
click at [878, 317] on link "Beyond the brand" at bounding box center [881, 323] width 126 height 12
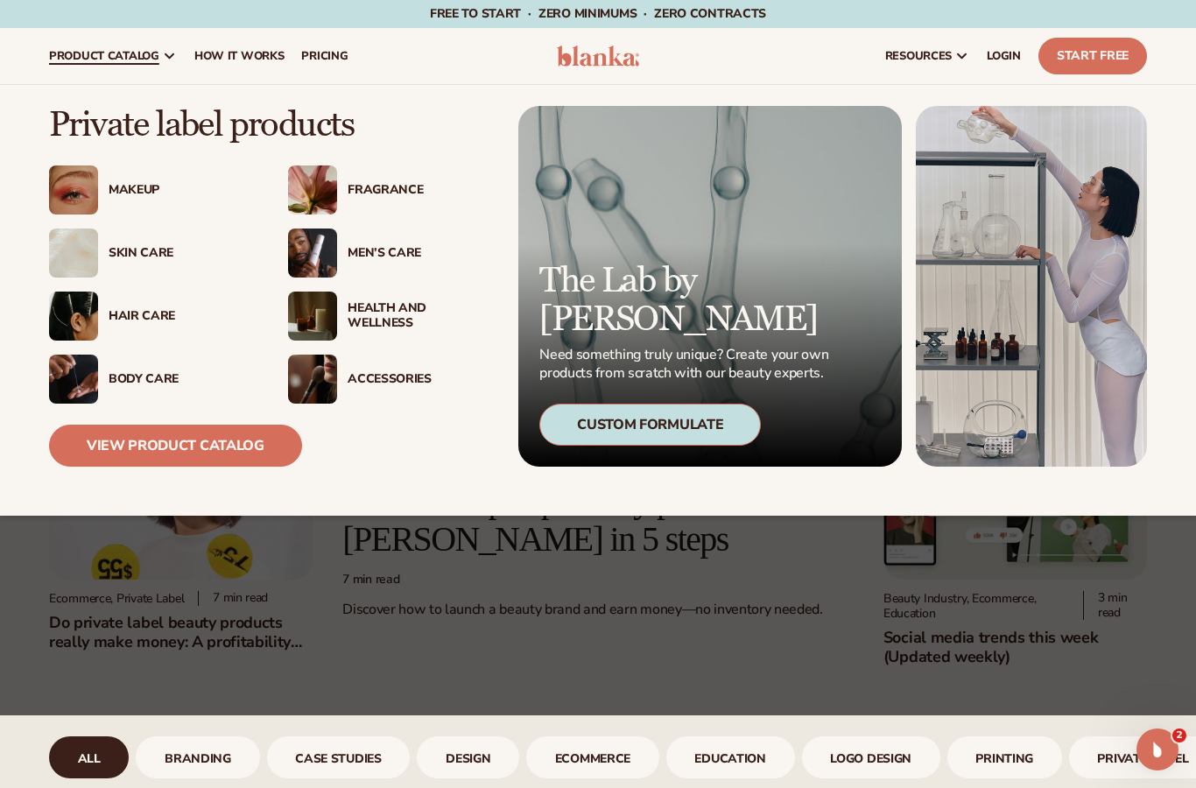
click at [166, 447] on link "View Product Catalog" at bounding box center [175, 446] width 253 height 42
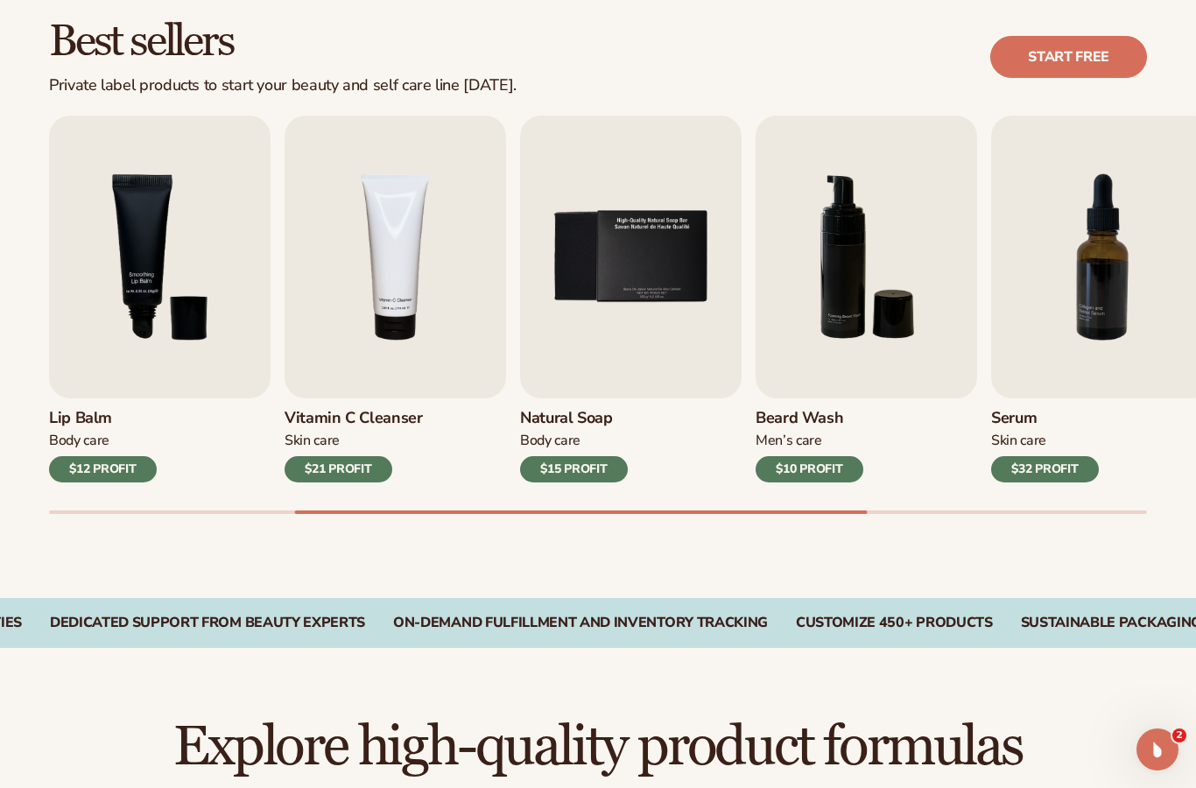
scroll to position [520, 0]
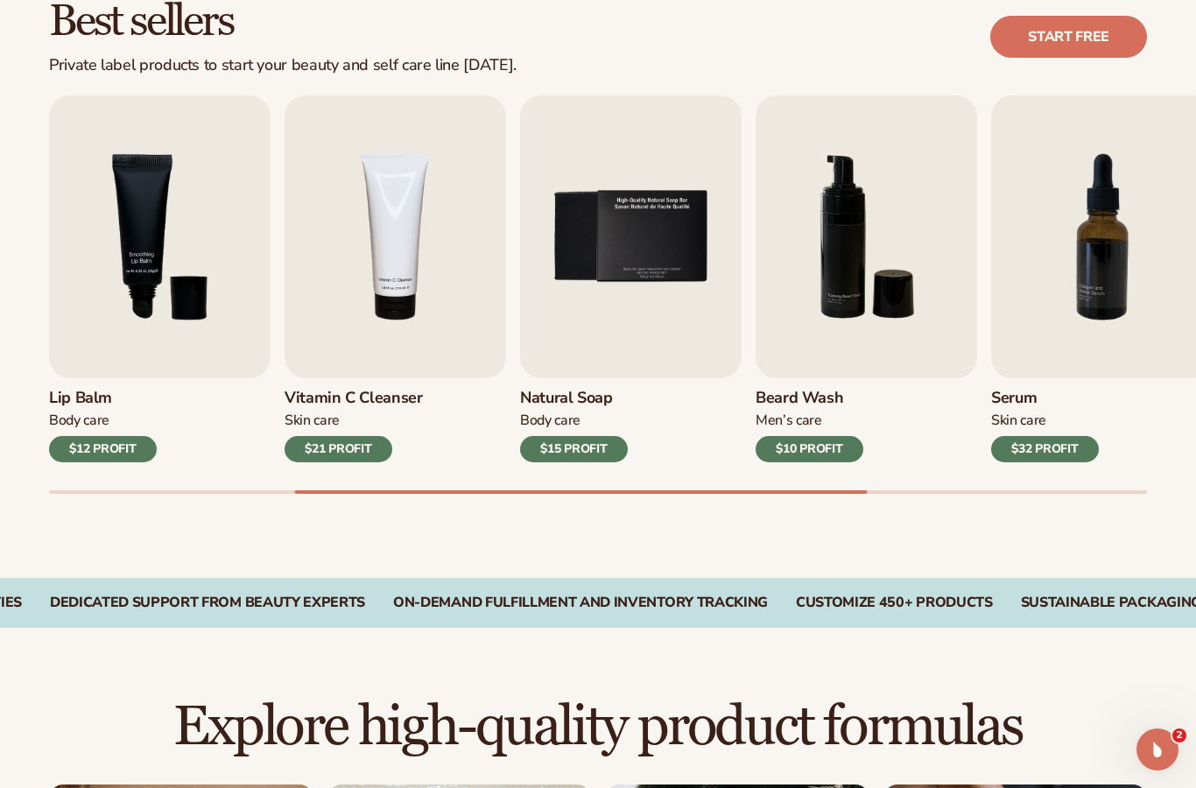
click at [1044, 44] on link "Start free" at bounding box center [1068, 37] width 157 height 42
